Goal: Task Accomplishment & Management: Manage account settings

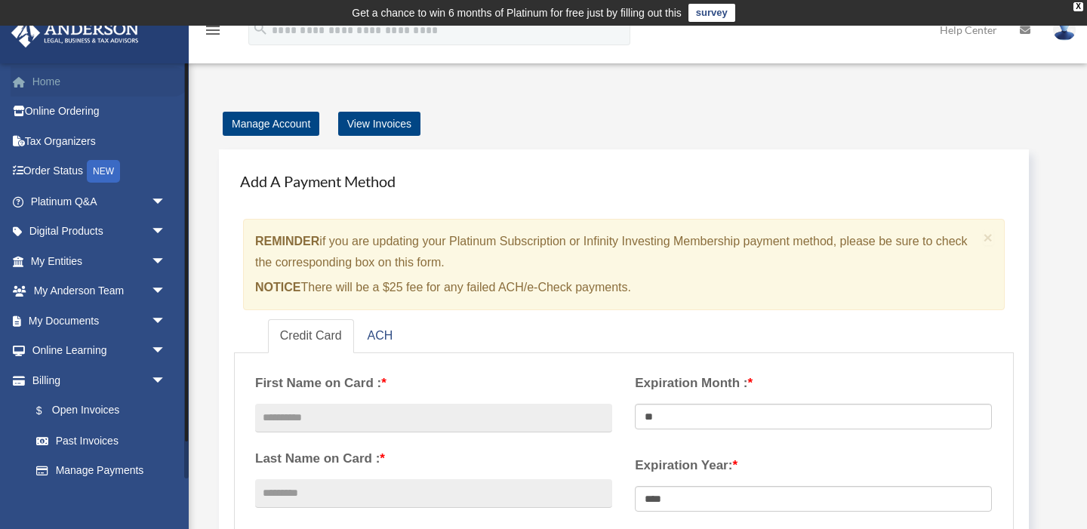
click at [34, 87] on link "Home" at bounding box center [100, 81] width 178 height 30
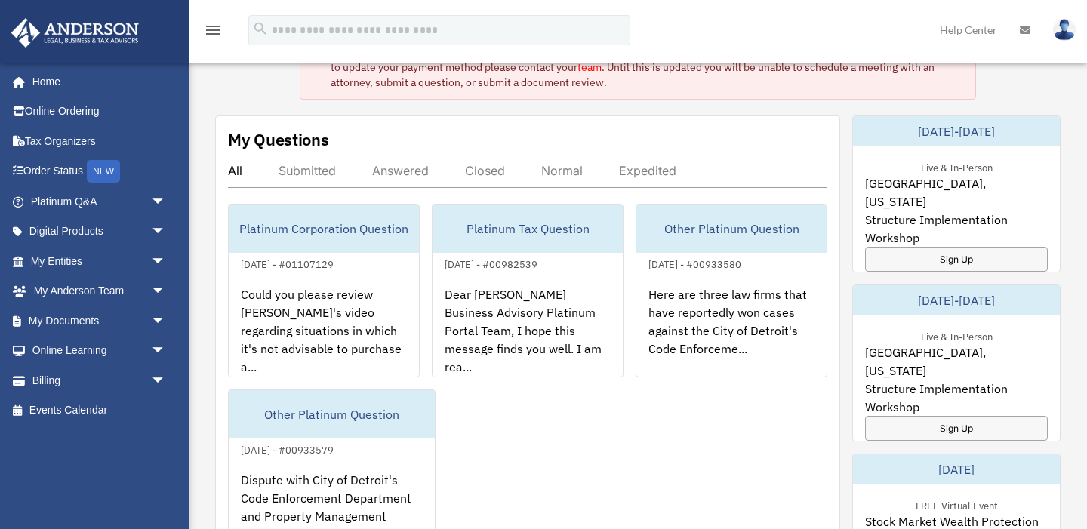
scroll to position [96, 0]
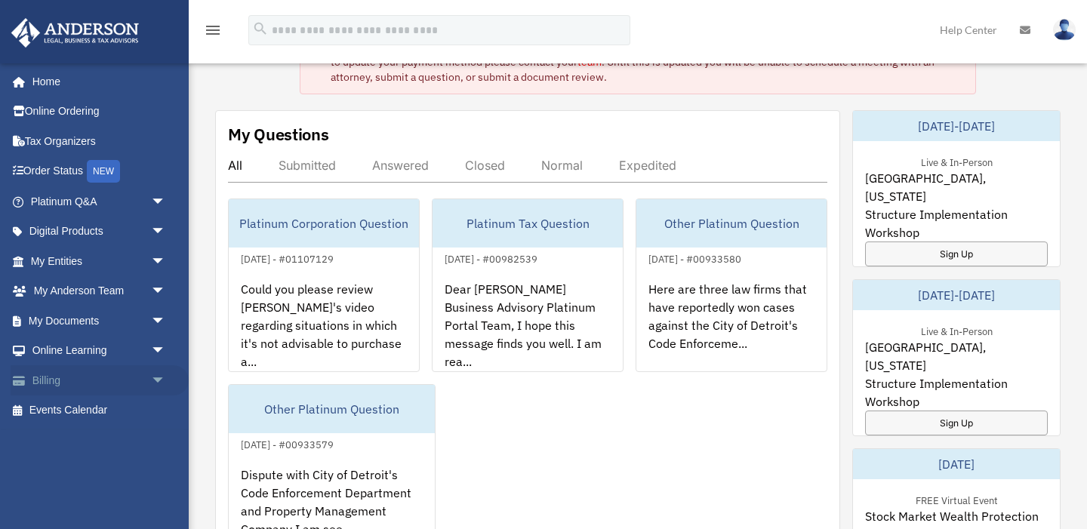
click at [160, 380] on span "arrow_drop_down" at bounding box center [166, 380] width 30 height 31
click at [160, 380] on span "arrow_drop_up" at bounding box center [166, 380] width 30 height 31
click at [156, 234] on span "arrow_drop_down" at bounding box center [166, 232] width 30 height 31
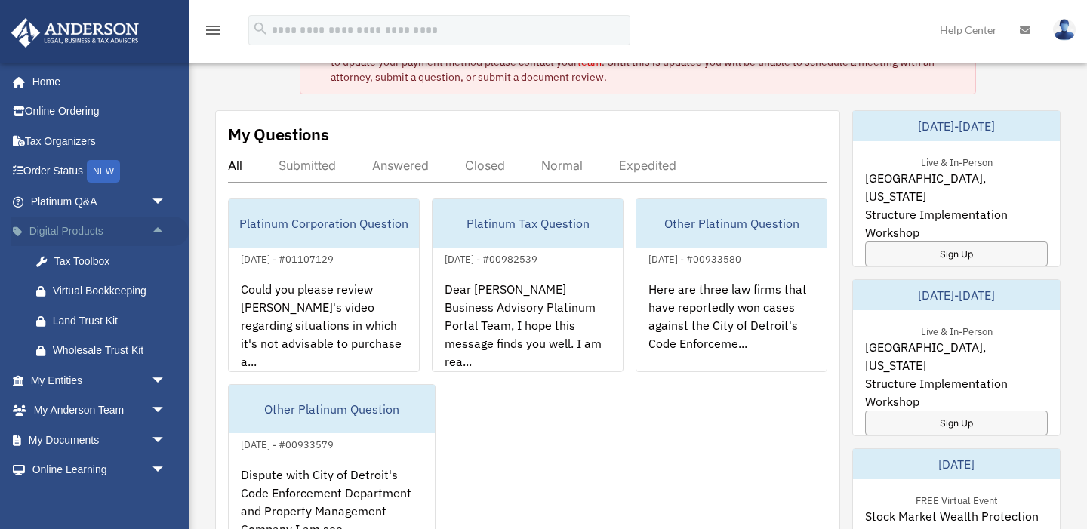
click at [156, 234] on span "arrow_drop_up" at bounding box center [166, 232] width 30 height 31
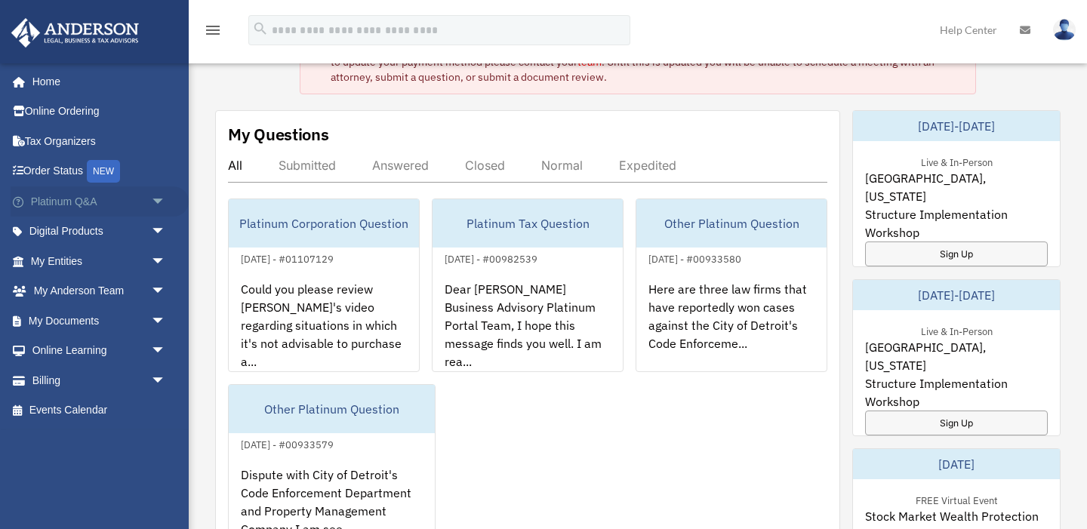
click at [159, 203] on span "arrow_drop_down" at bounding box center [166, 201] width 30 height 31
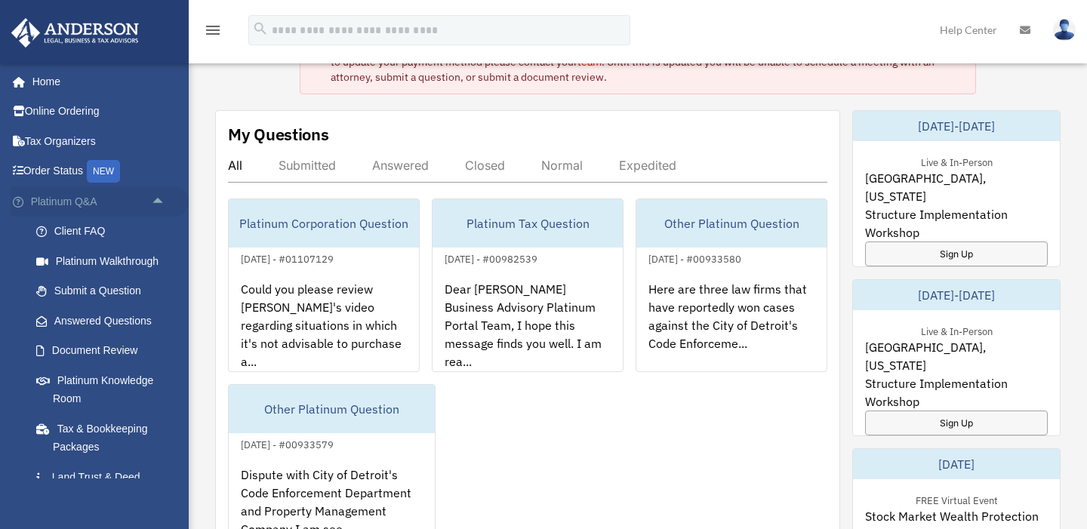
click at [159, 203] on span "arrow_drop_up" at bounding box center [166, 201] width 30 height 31
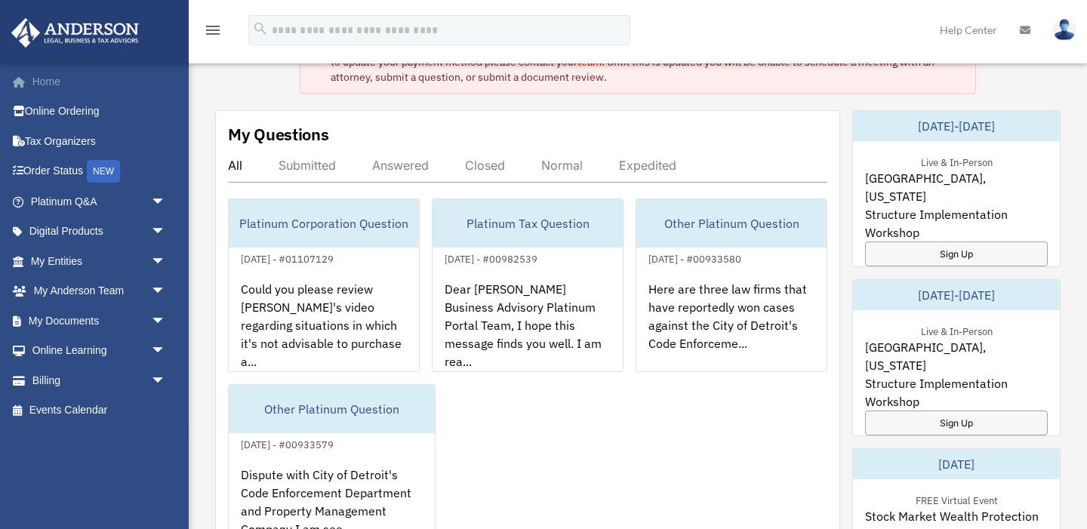
click at [56, 83] on link "Home" at bounding box center [100, 81] width 178 height 30
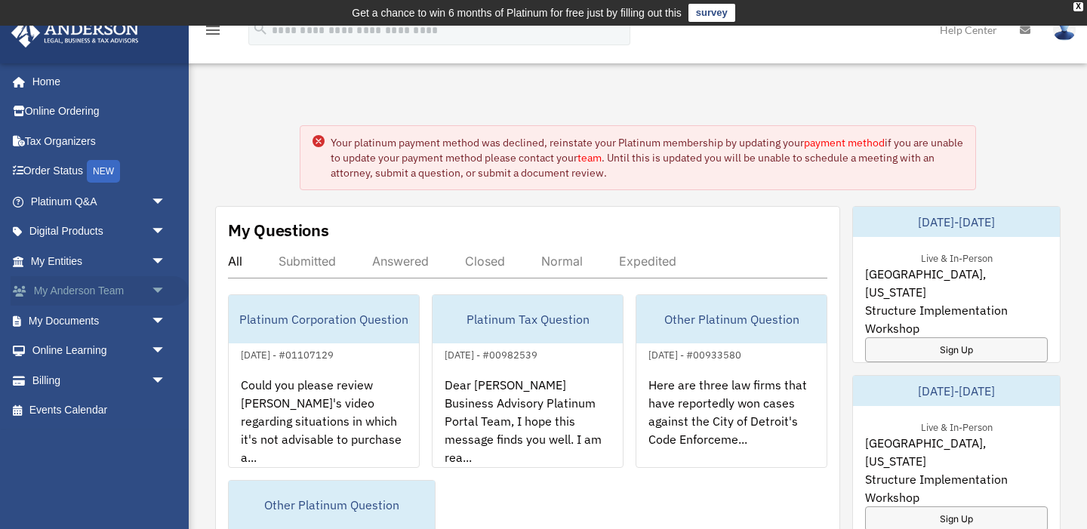
click at [155, 288] on span "arrow_drop_down" at bounding box center [166, 291] width 30 height 31
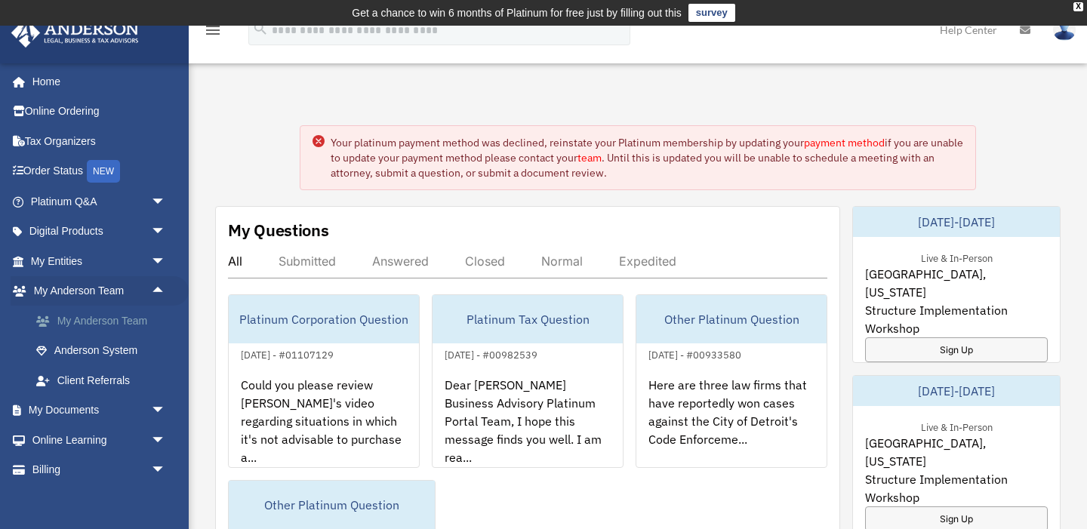
click at [135, 317] on link "My Anderson Team" at bounding box center [105, 321] width 168 height 30
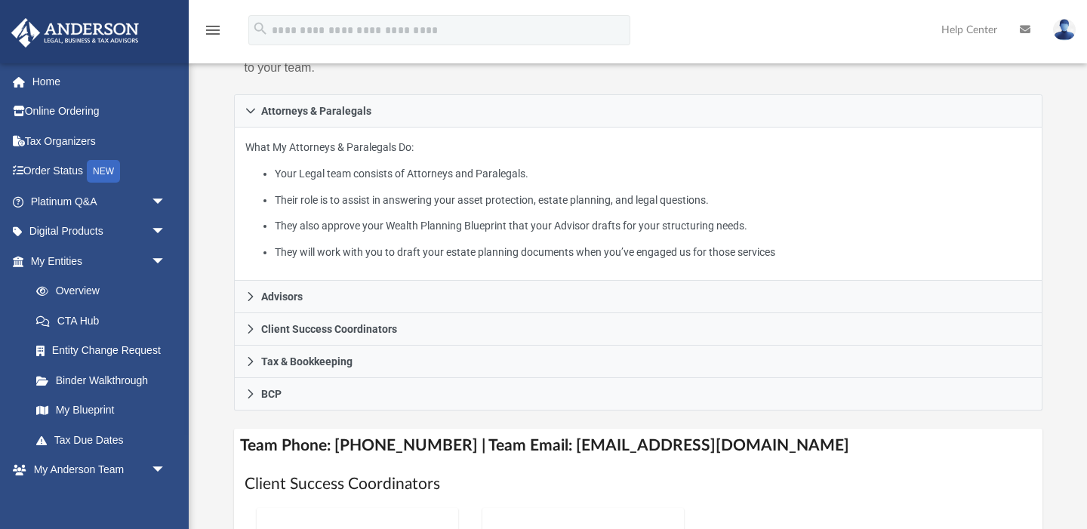
scroll to position [253, 0]
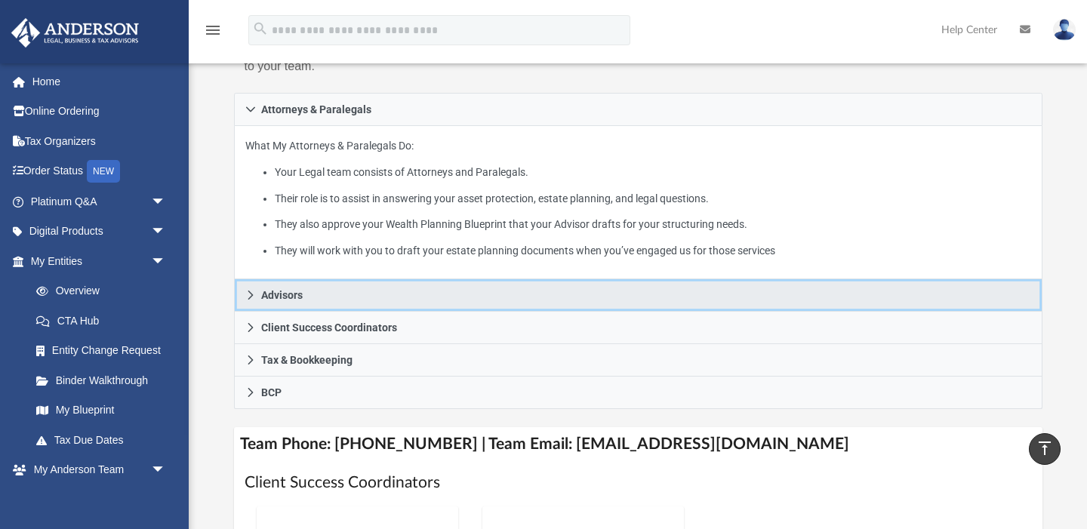
click at [254, 300] on icon at bounding box center [250, 295] width 11 height 11
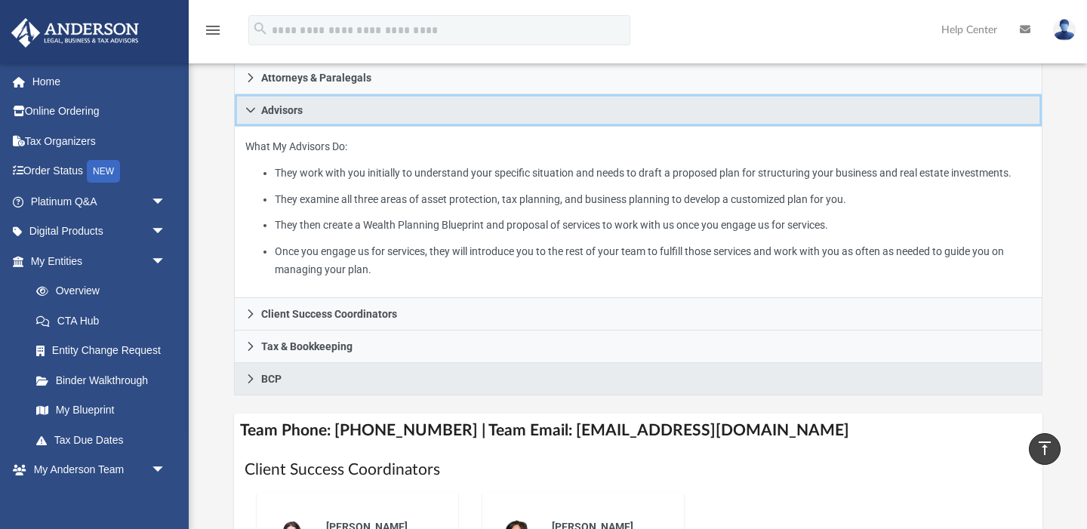
scroll to position [297, 0]
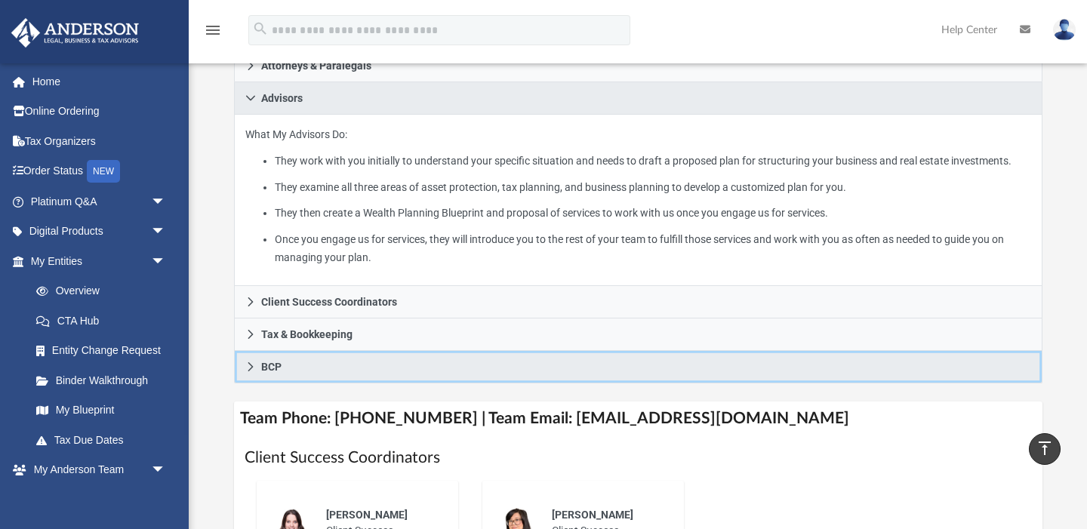
click at [247, 372] on icon at bounding box center [250, 367] width 11 height 11
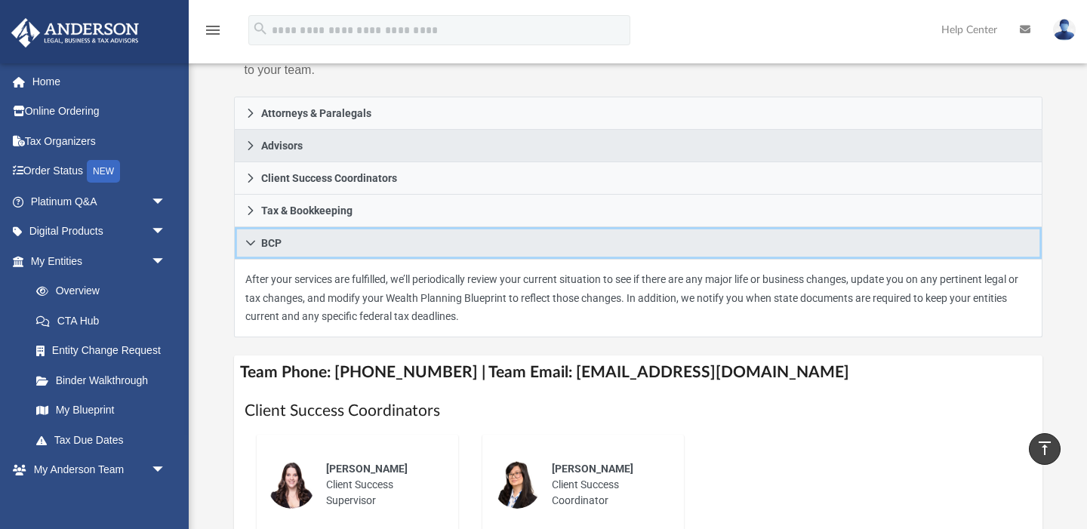
scroll to position [245, 0]
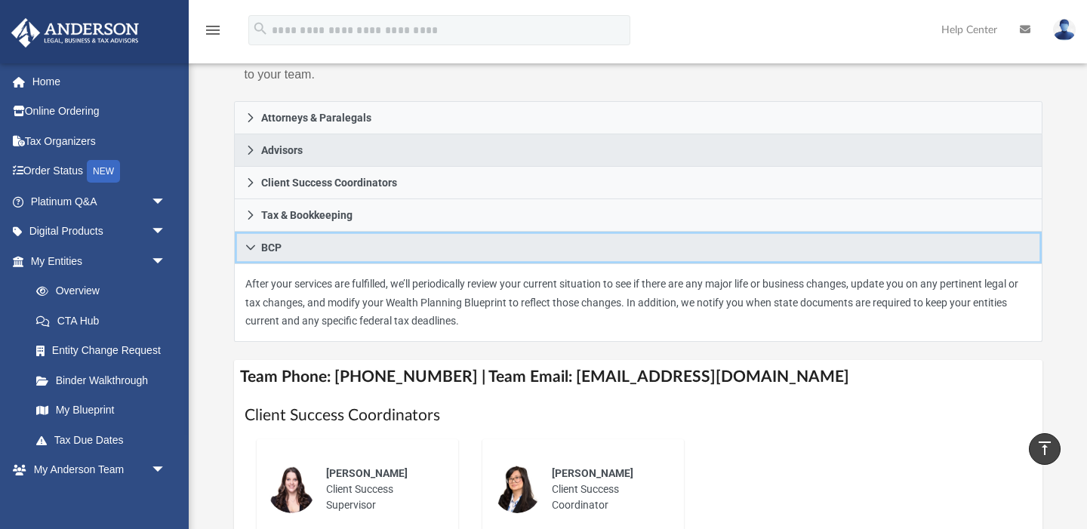
click at [255, 264] on link "BCP" at bounding box center [638, 248] width 808 height 32
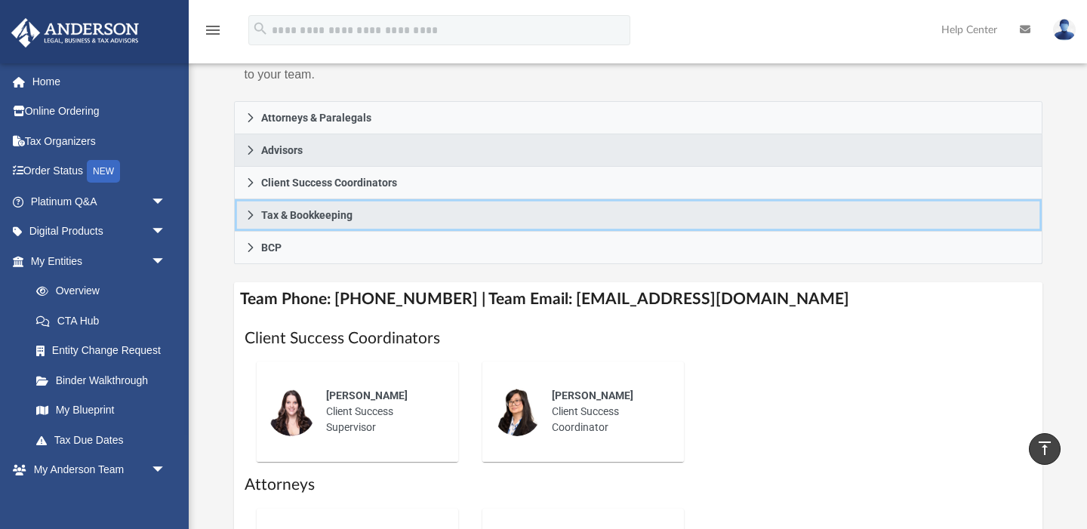
click at [250, 220] on icon at bounding box center [250, 215] width 5 height 9
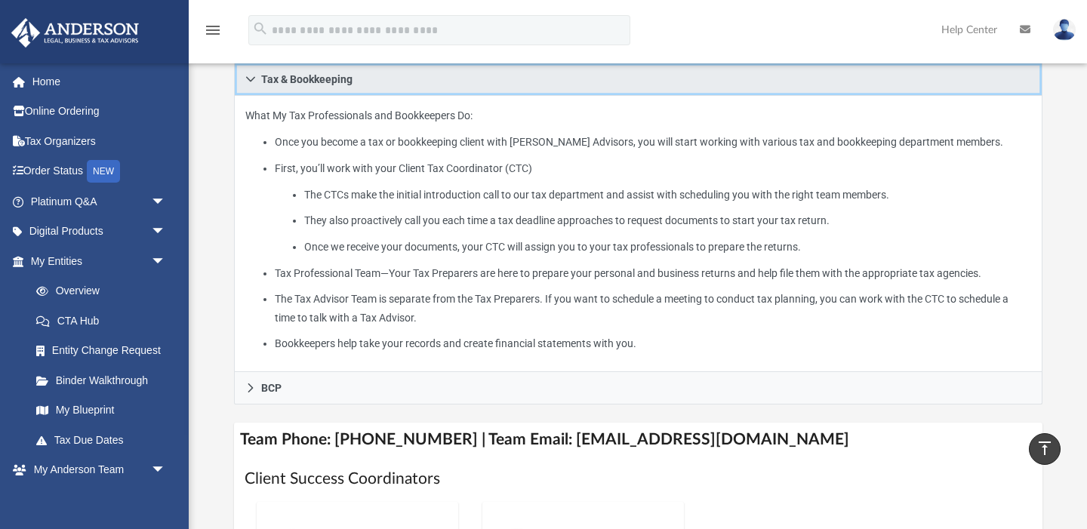
scroll to position [379, 0]
click at [255, 86] on icon at bounding box center [250, 80] width 11 height 11
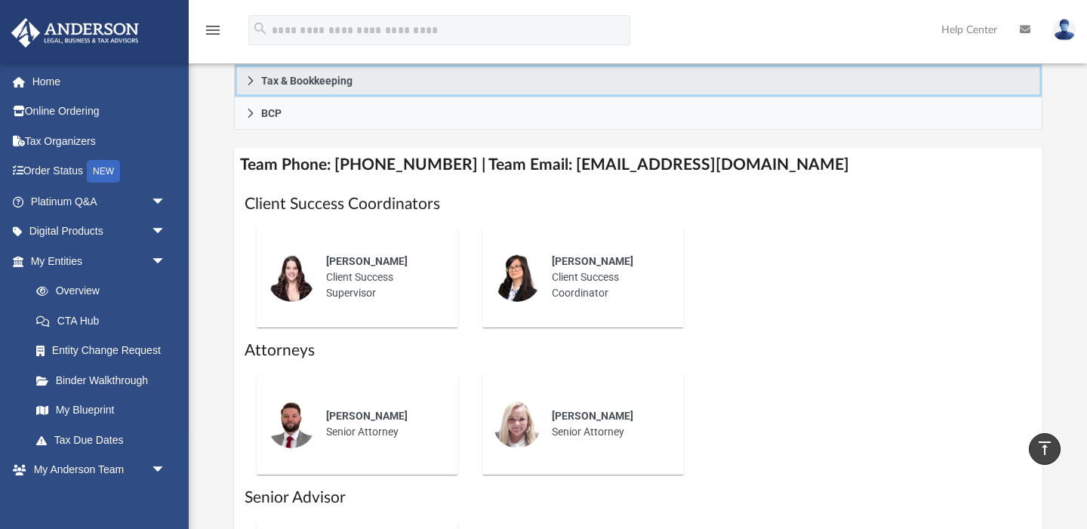
scroll to position [328, 0]
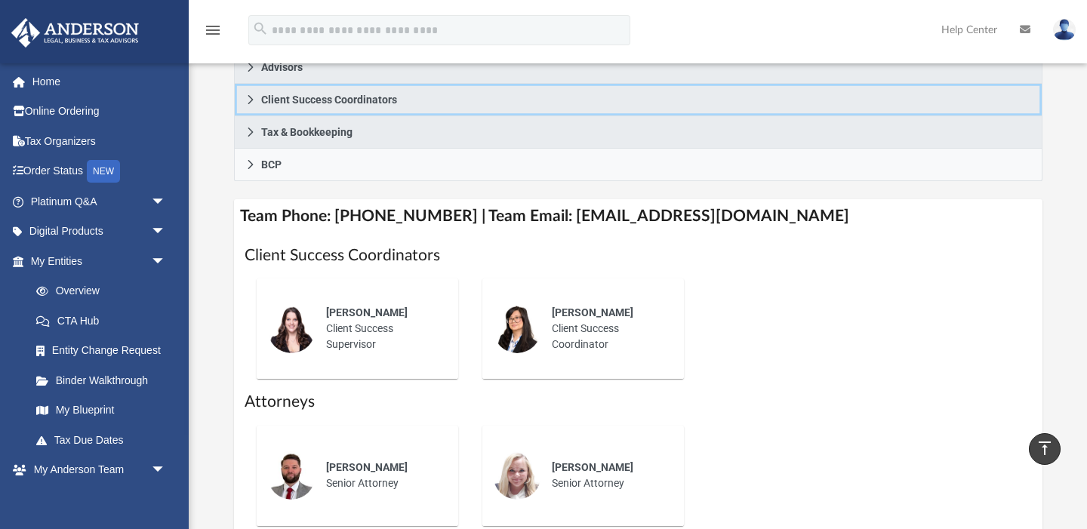
click at [250, 105] on icon at bounding box center [250, 99] width 11 height 11
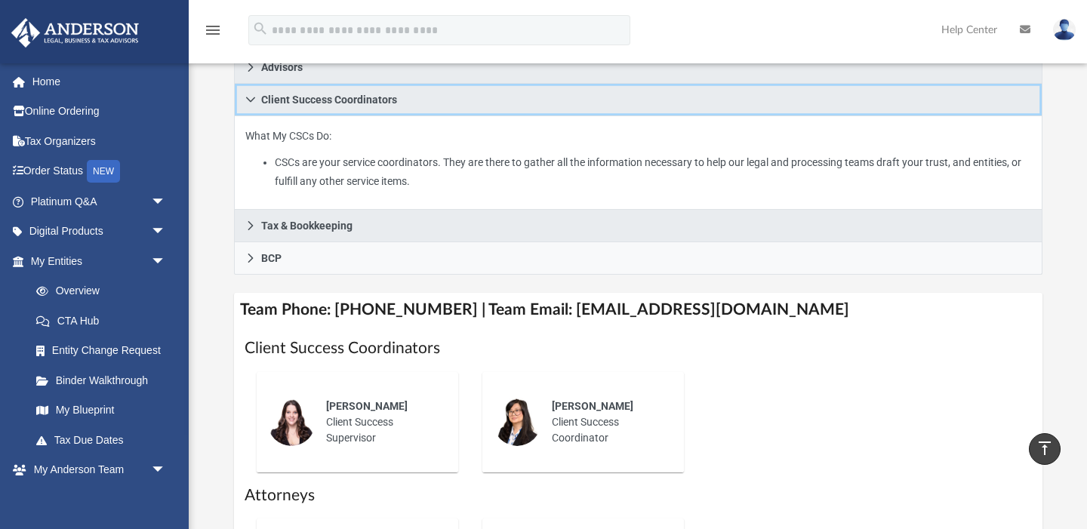
click at [250, 105] on icon at bounding box center [250, 99] width 11 height 11
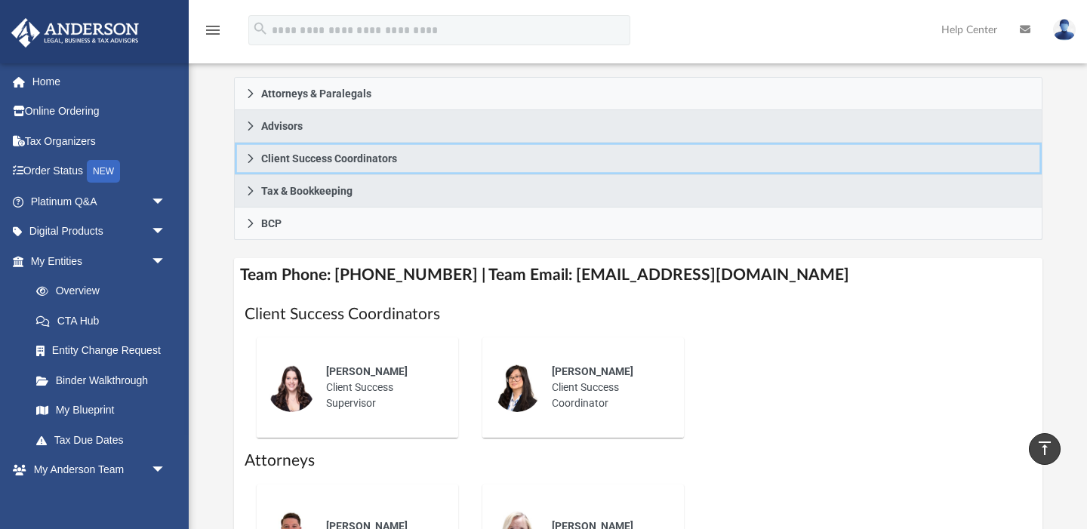
scroll to position [267, 0]
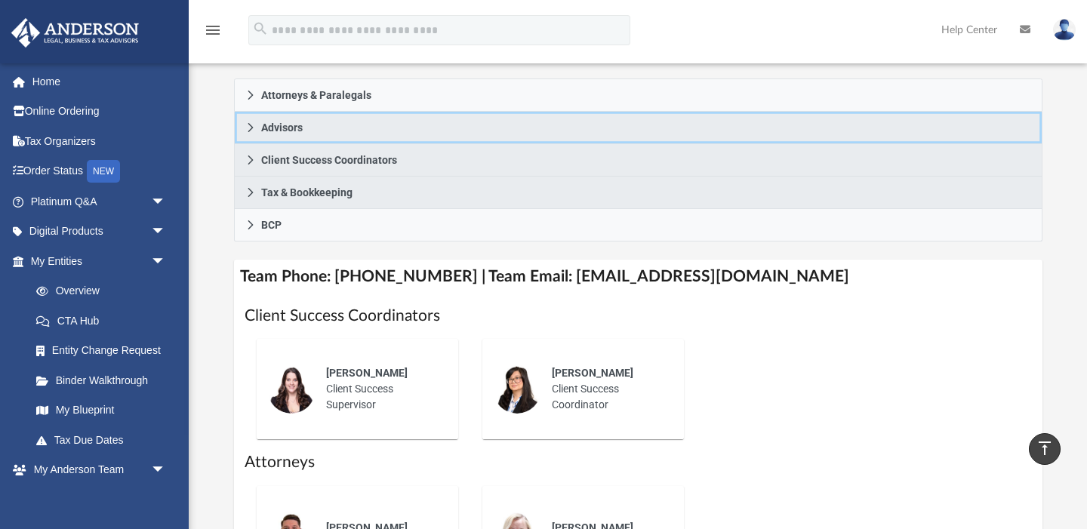
click at [250, 132] on icon at bounding box center [250, 127] width 5 height 9
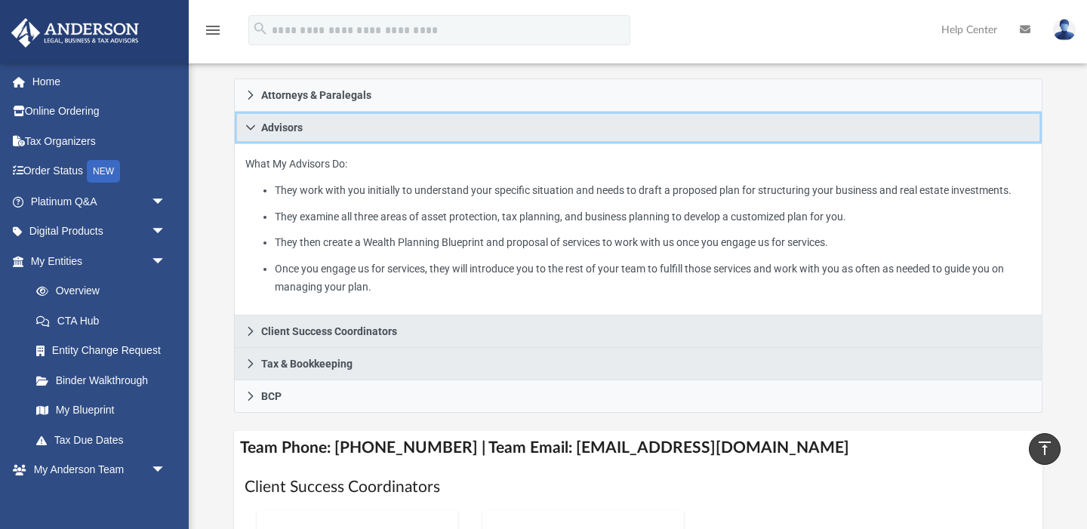
click at [250, 133] on icon at bounding box center [250, 127] width 11 height 11
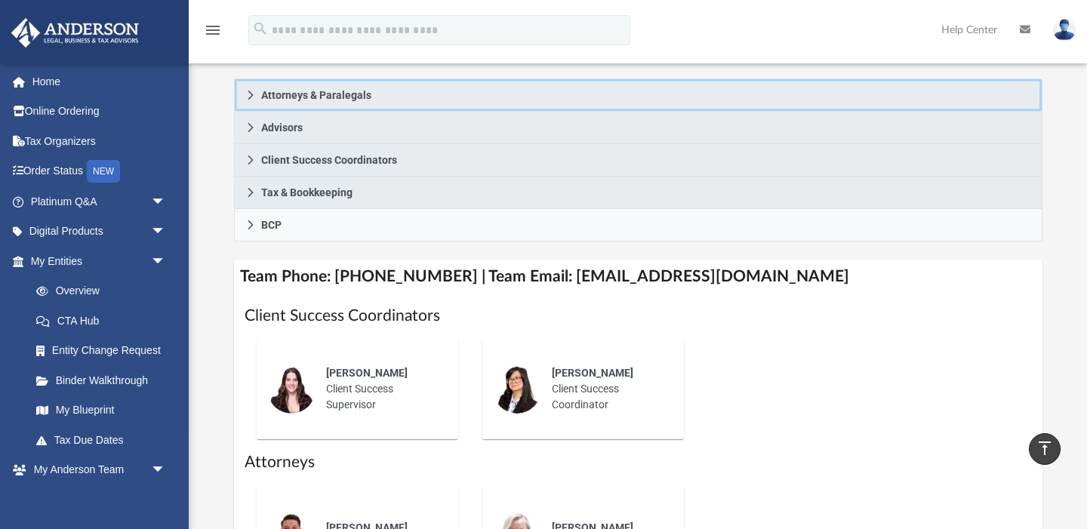
click at [251, 100] on icon at bounding box center [250, 95] width 11 height 11
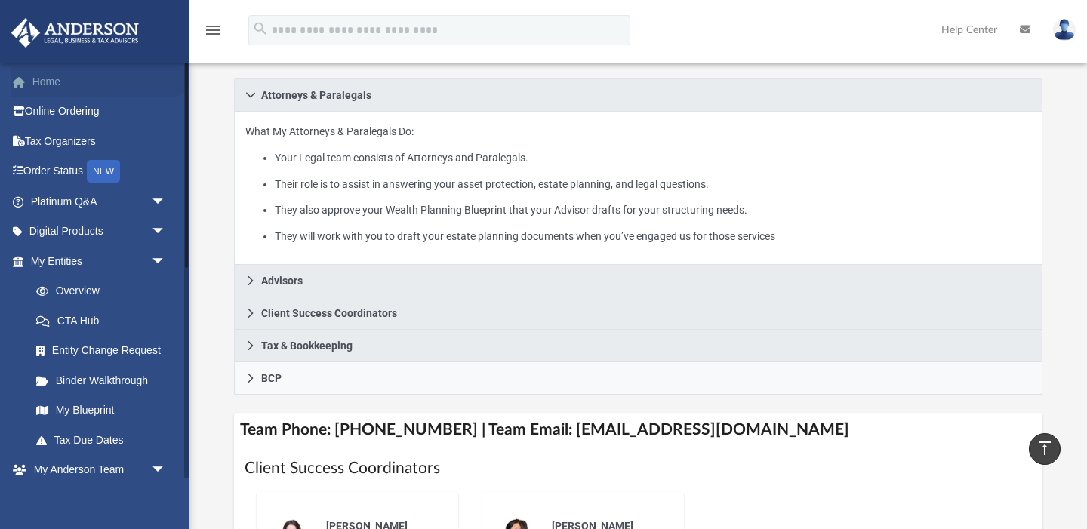
click at [57, 75] on link "Home" at bounding box center [100, 81] width 178 height 30
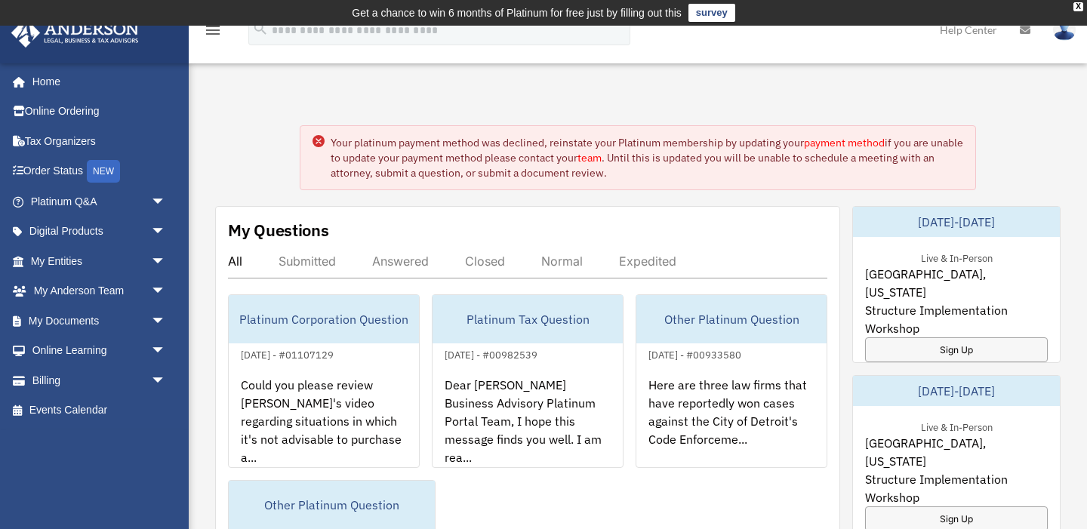
click at [838, 142] on link "payment method" at bounding box center [844, 143] width 81 height 14
click at [602, 158] on link "team" at bounding box center [589, 158] width 24 height 14
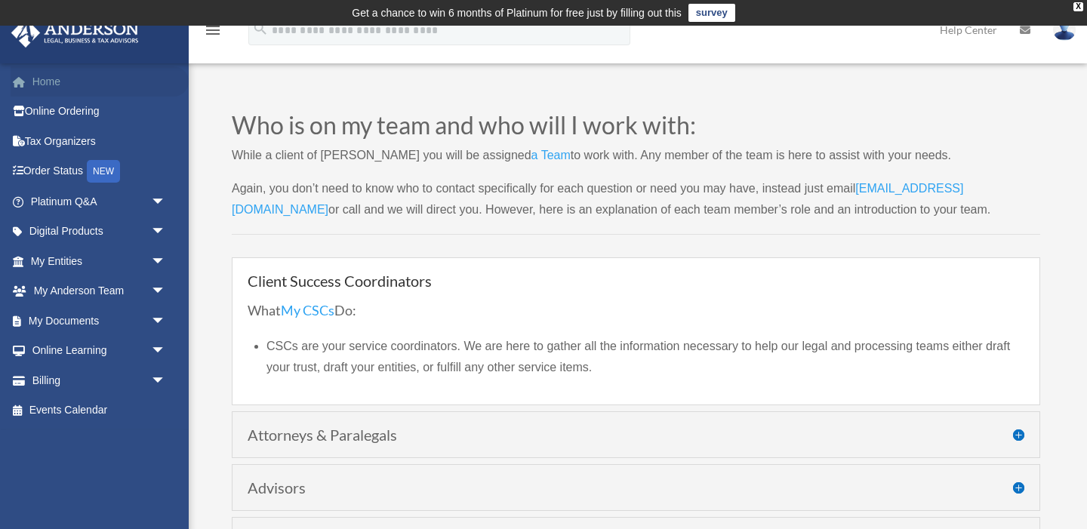
click at [72, 82] on link "Home" at bounding box center [100, 81] width 178 height 30
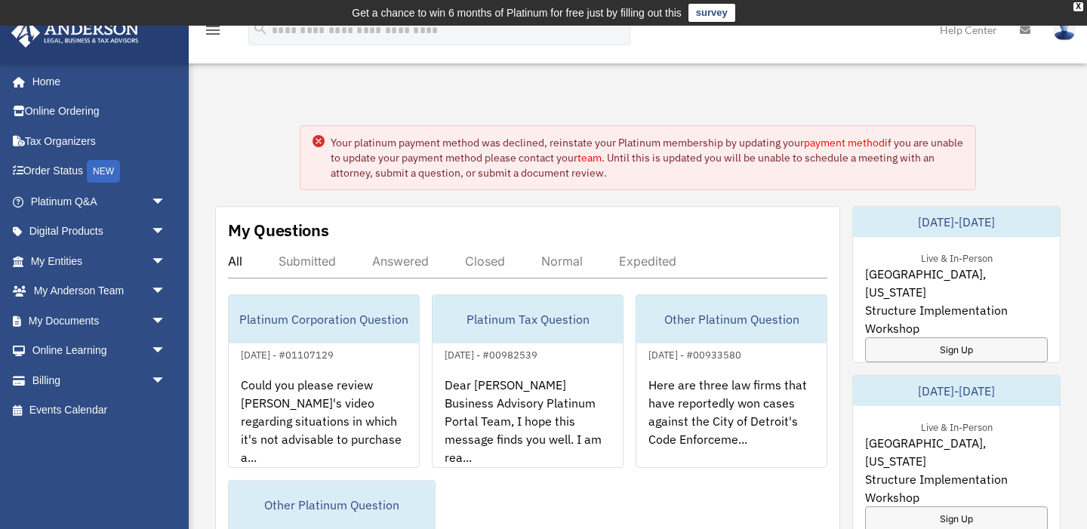
click at [832, 141] on link "payment method" at bounding box center [844, 143] width 81 height 14
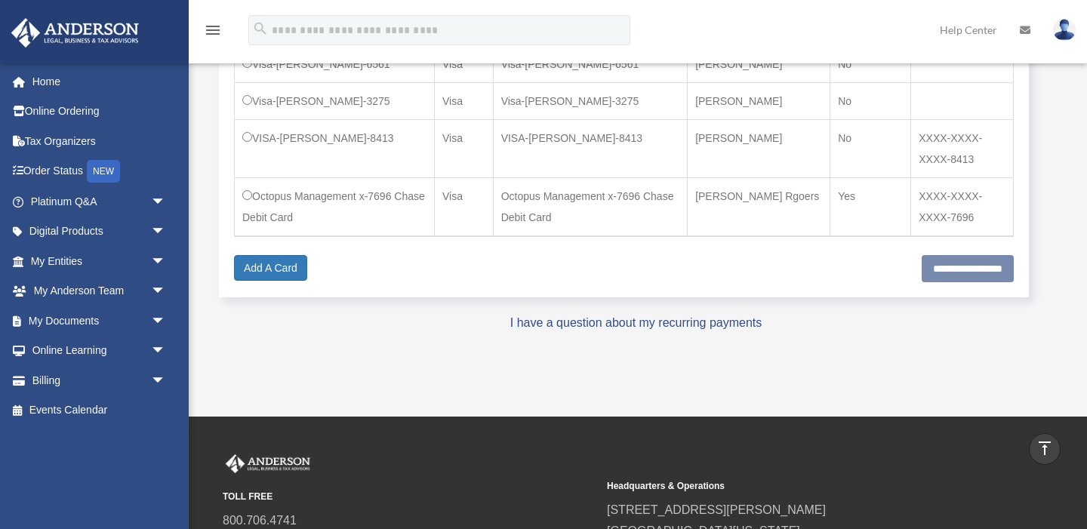
scroll to position [708, 0]
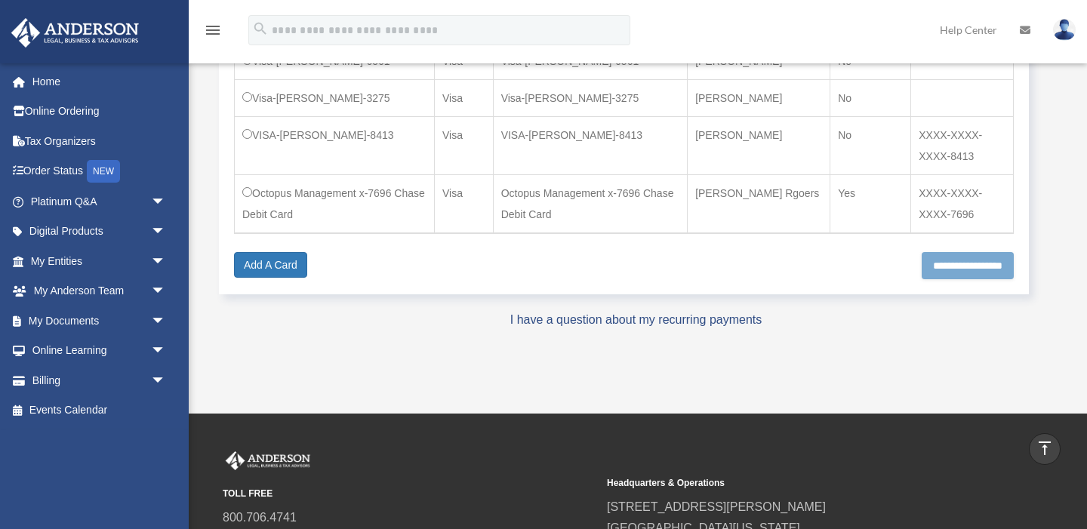
click at [922, 266] on input "**********" at bounding box center [968, 265] width 92 height 27
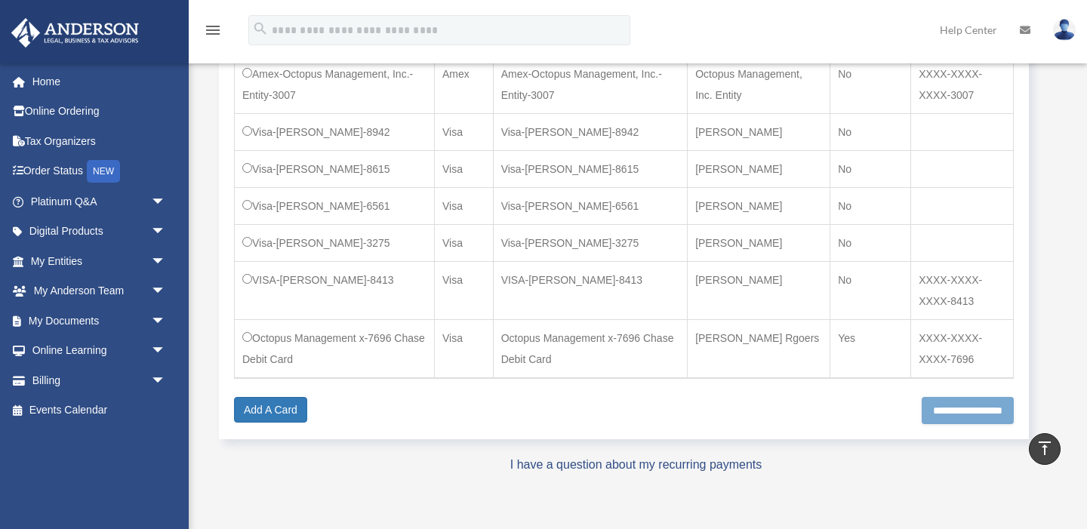
scroll to position [554, 0]
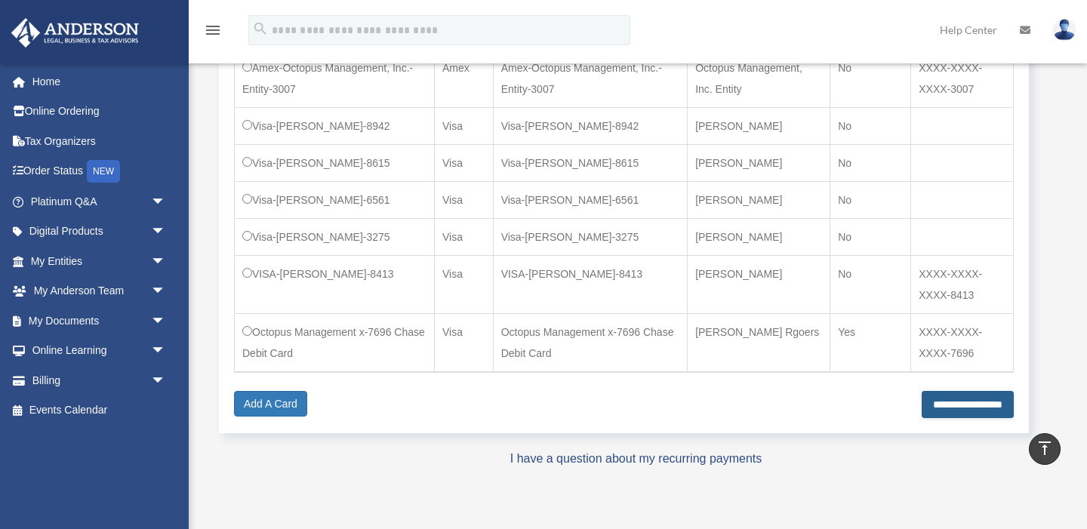
click at [922, 421] on div "Select Payment Method and Renew Platinum Subscription Select Card Card Type Car…" at bounding box center [624, 67] width 810 height 732
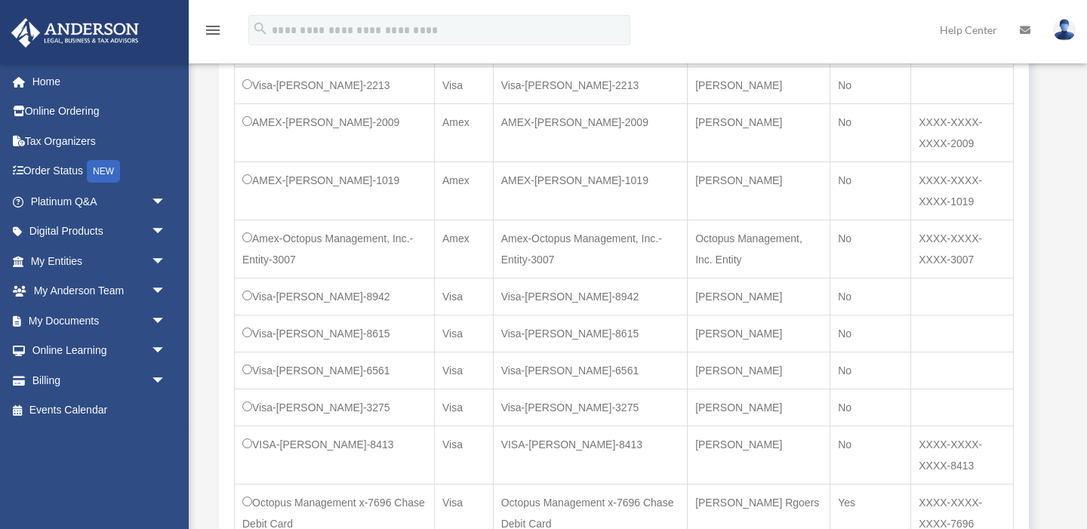
scroll to position [654, 0]
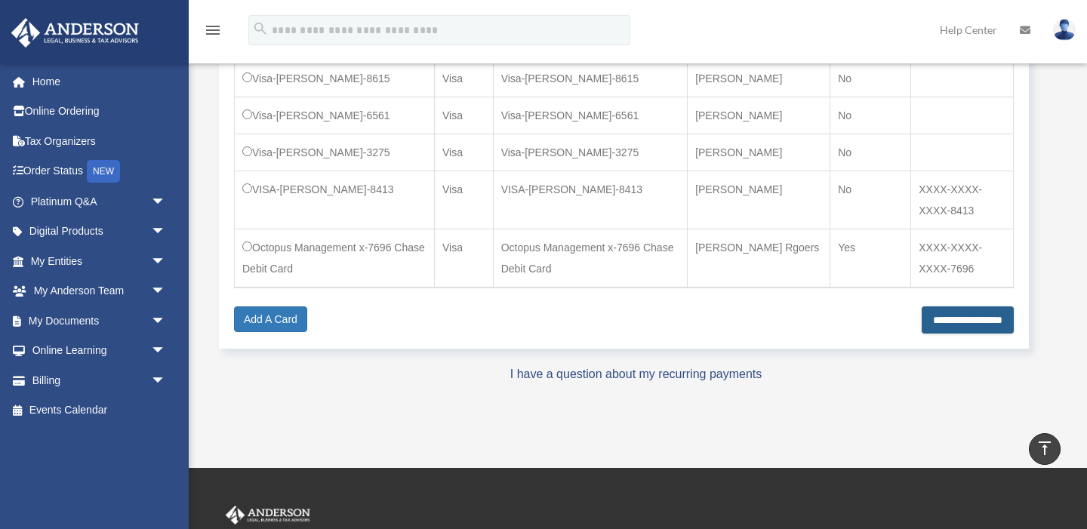
click at [922, 324] on input "**********" at bounding box center [968, 319] width 92 height 27
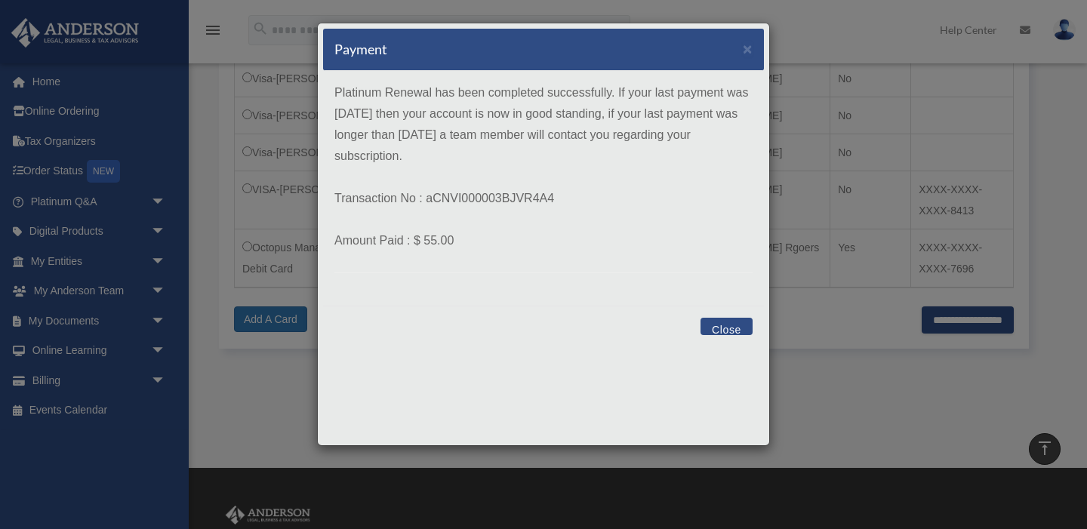
click at [724, 328] on button "Close" at bounding box center [727, 326] width 52 height 17
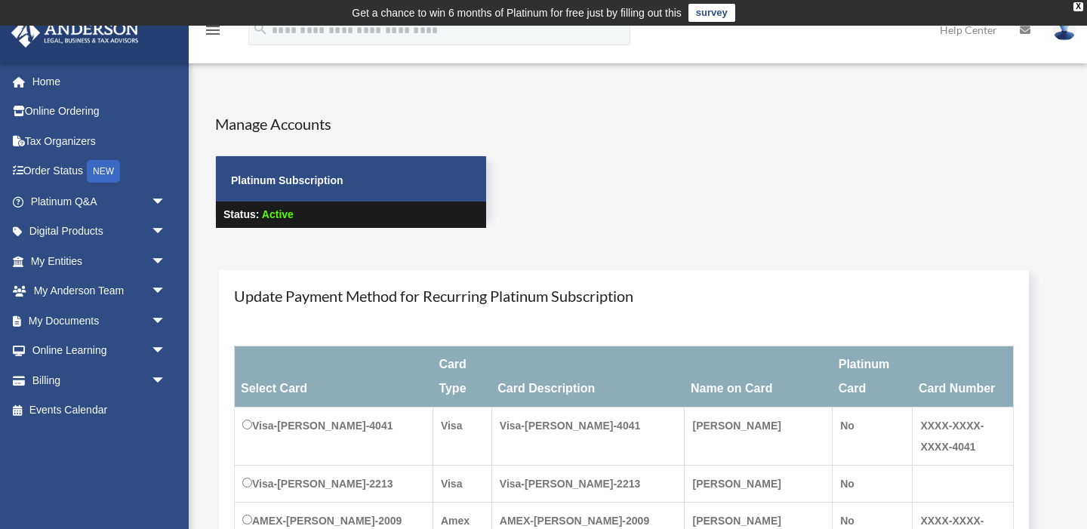
click at [693, 152] on div "Manage Accounts Platinum Subscription Status: Active" at bounding box center [645, 184] width 883 height 142
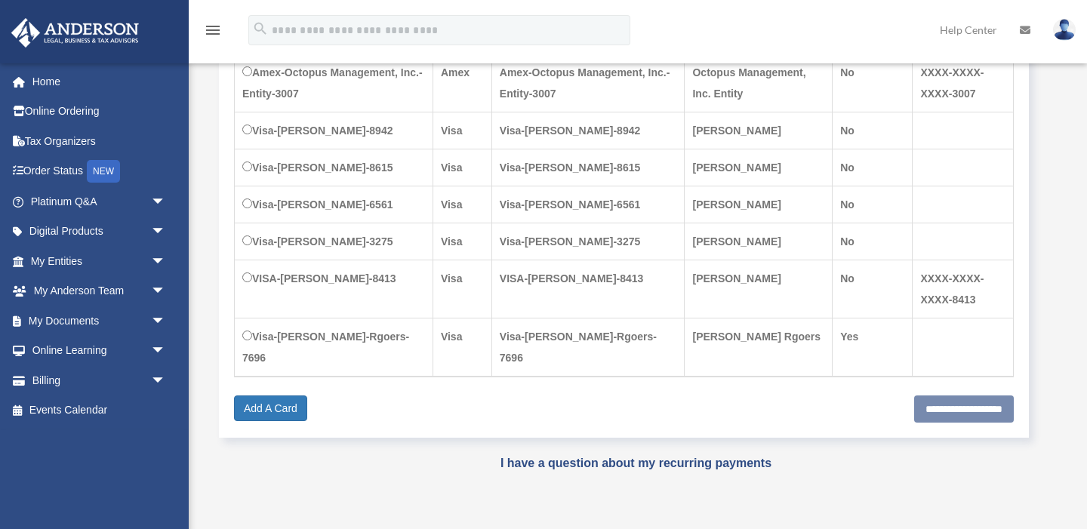
scroll to position [603, 0]
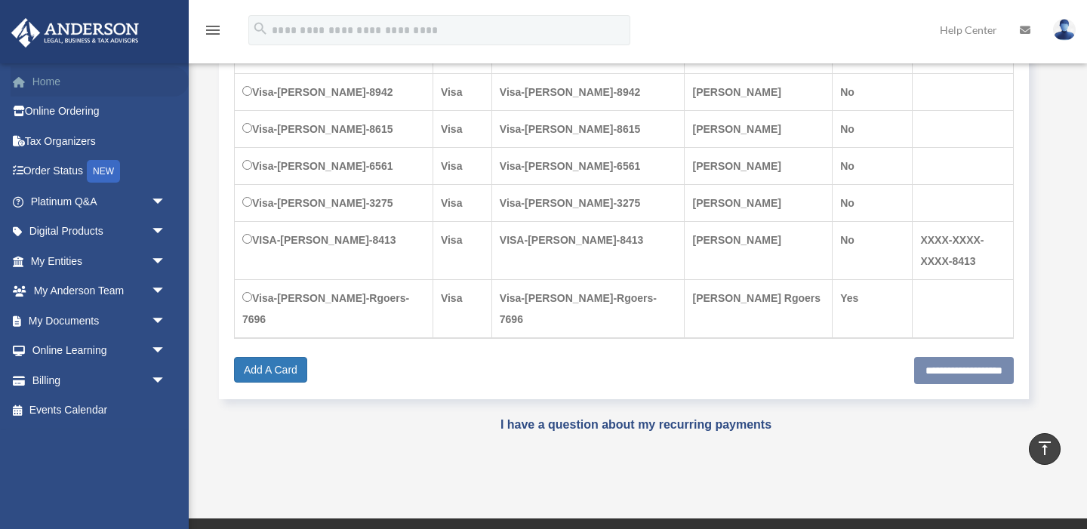
click at [51, 84] on link "Home" at bounding box center [100, 81] width 178 height 30
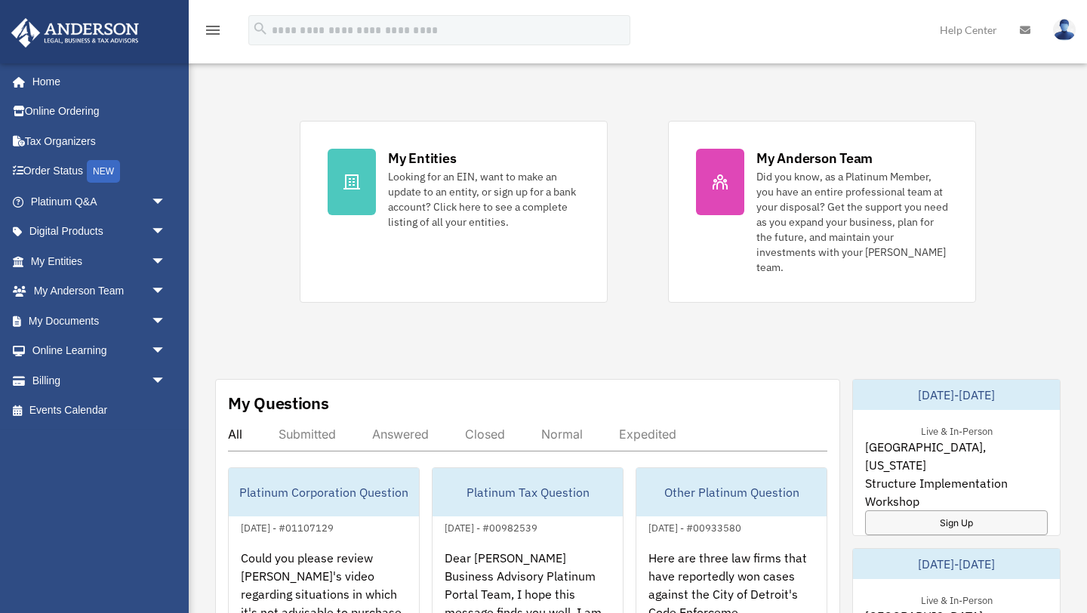
scroll to position [300, 0]
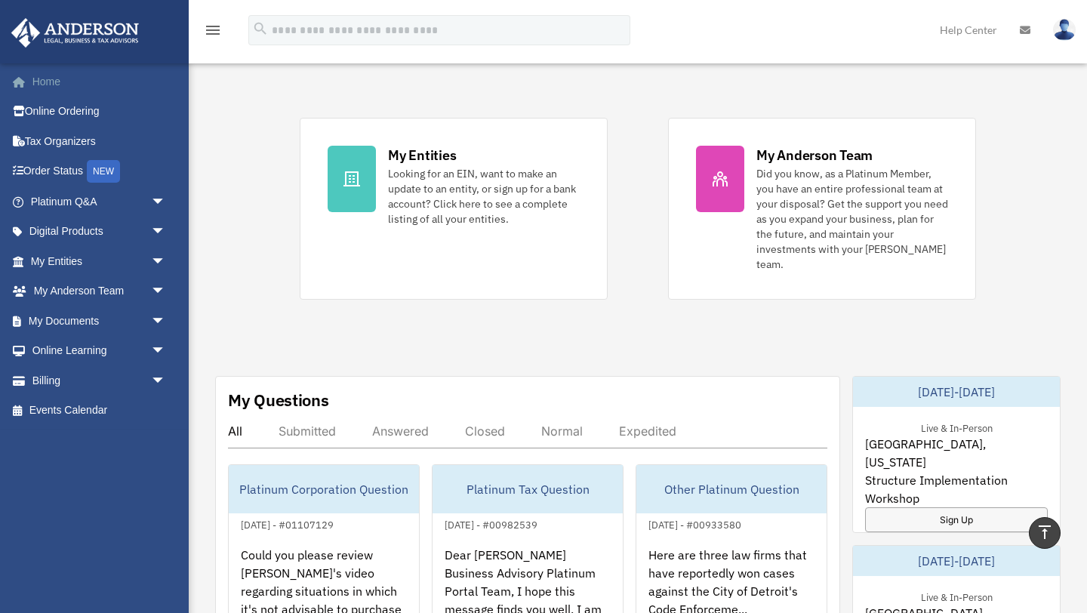
click at [65, 85] on link "Home" at bounding box center [100, 81] width 178 height 30
